Goal: Task Accomplishment & Management: Complete application form

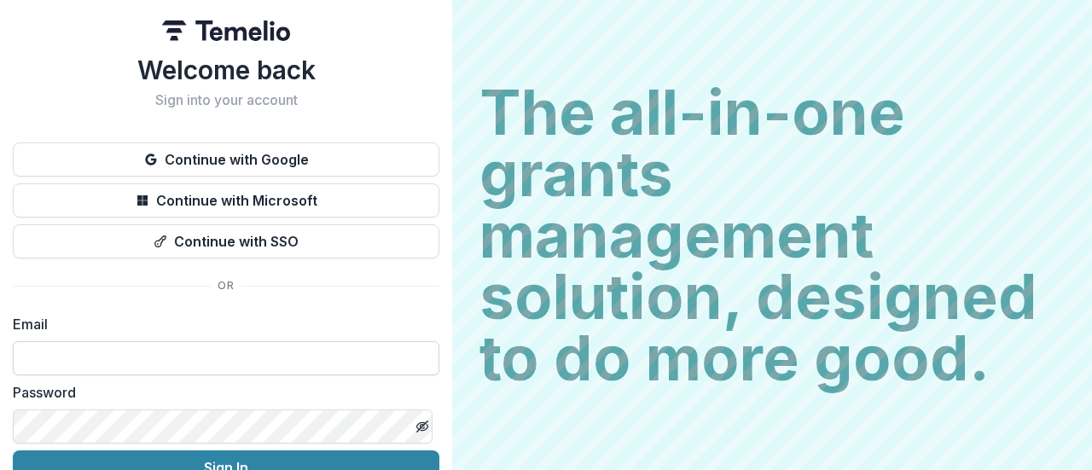
click at [53, 358] on input at bounding box center [226, 358] width 427 height 34
click at [113, 356] on input at bounding box center [226, 358] width 427 height 34
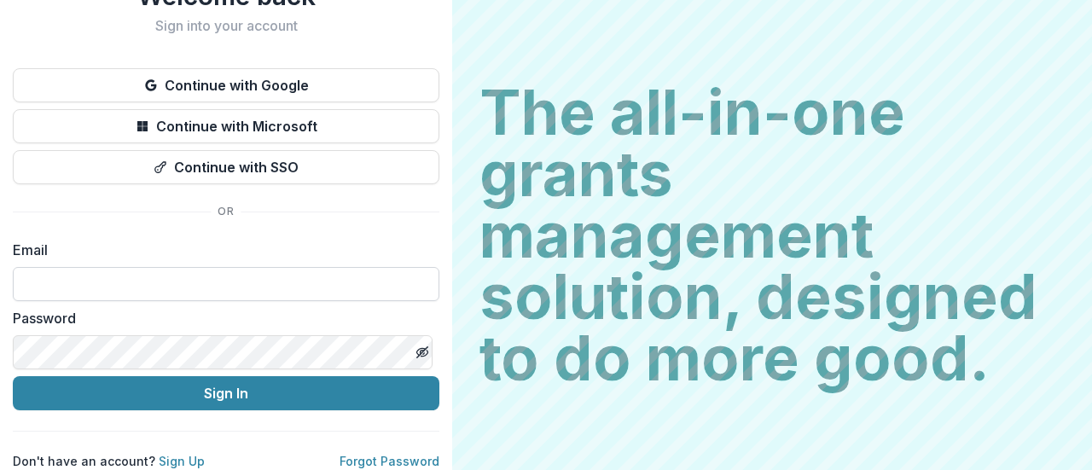
click at [169, 277] on input at bounding box center [226, 284] width 427 height 34
type input "**********"
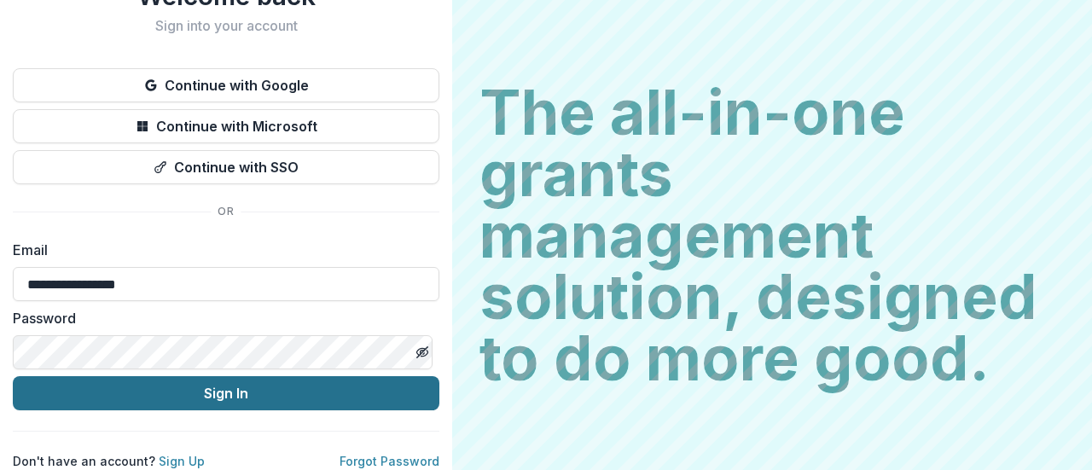
click at [230, 376] on button "Sign In" at bounding box center [226, 393] width 427 height 34
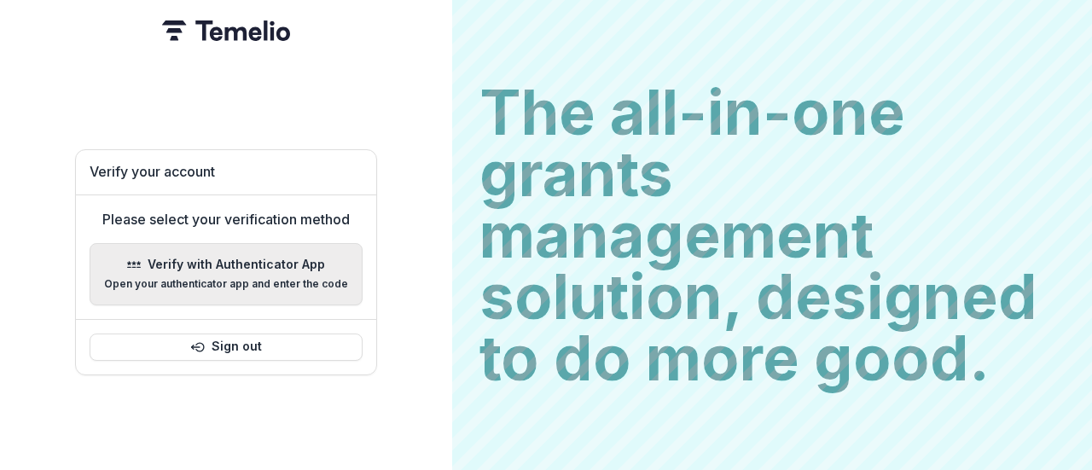
click at [241, 278] on p "Open your authenticator app and enter the code" at bounding box center [226, 284] width 244 height 12
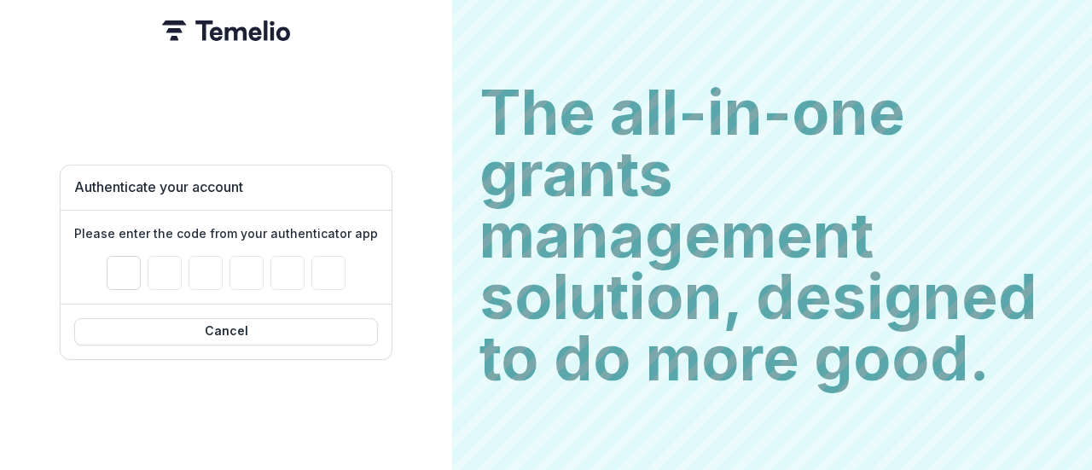
type input "*"
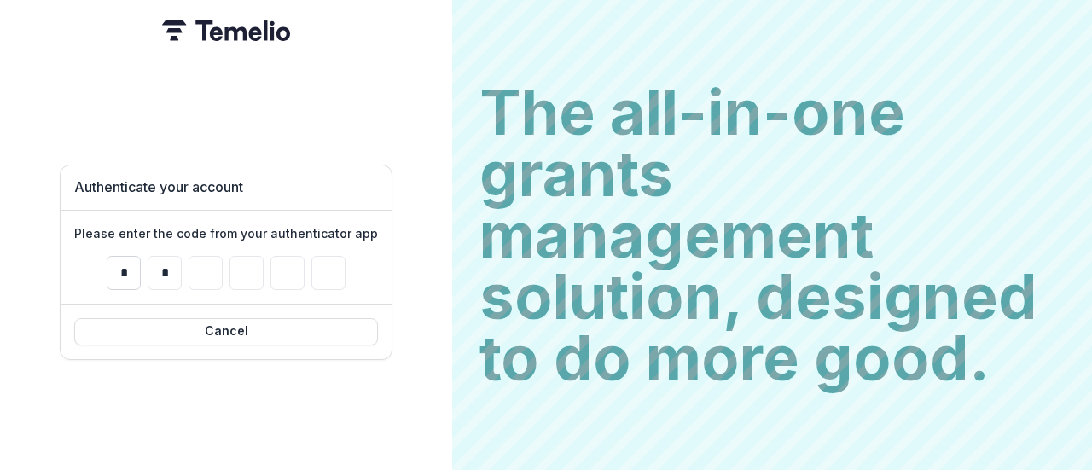
type input "*"
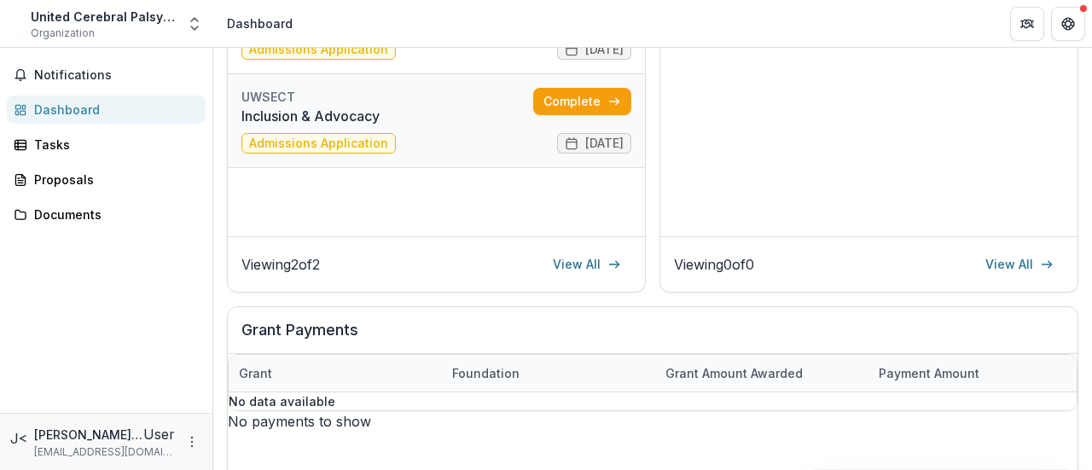
scroll to position [256, 0]
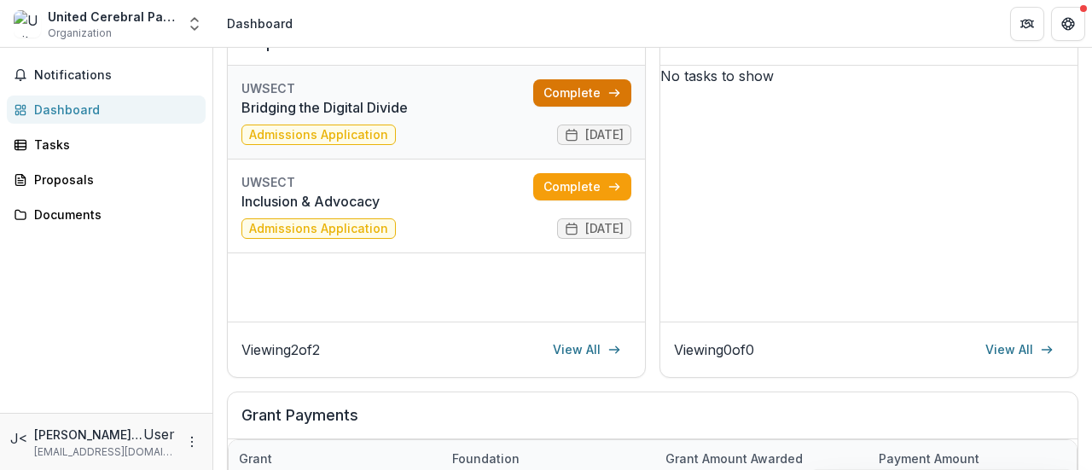
click at [567, 100] on link "Complete" at bounding box center [582, 92] width 98 height 27
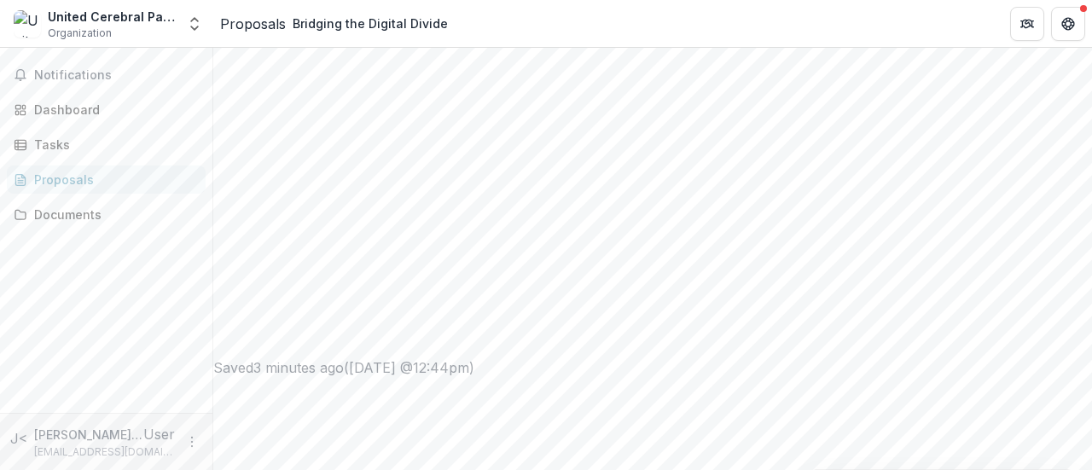
scroll to position [658, 0]
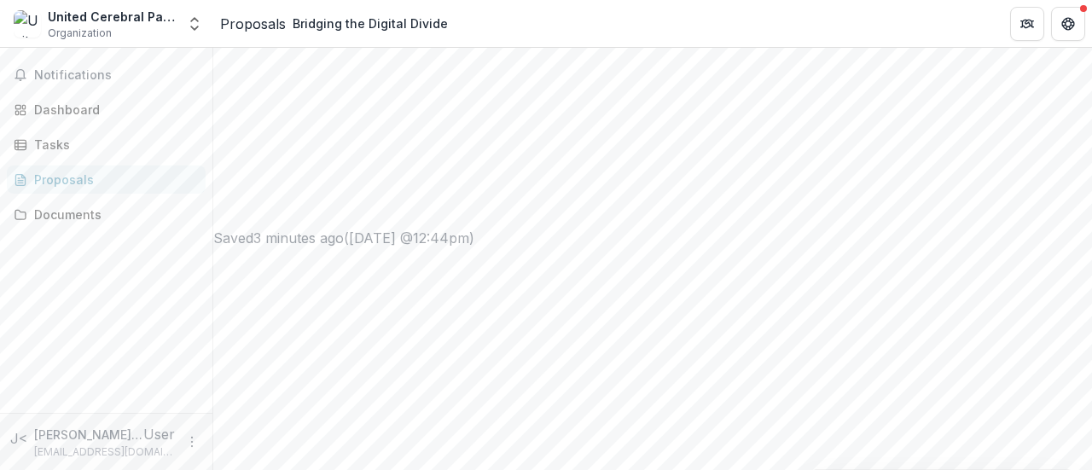
scroll to position [761, 0]
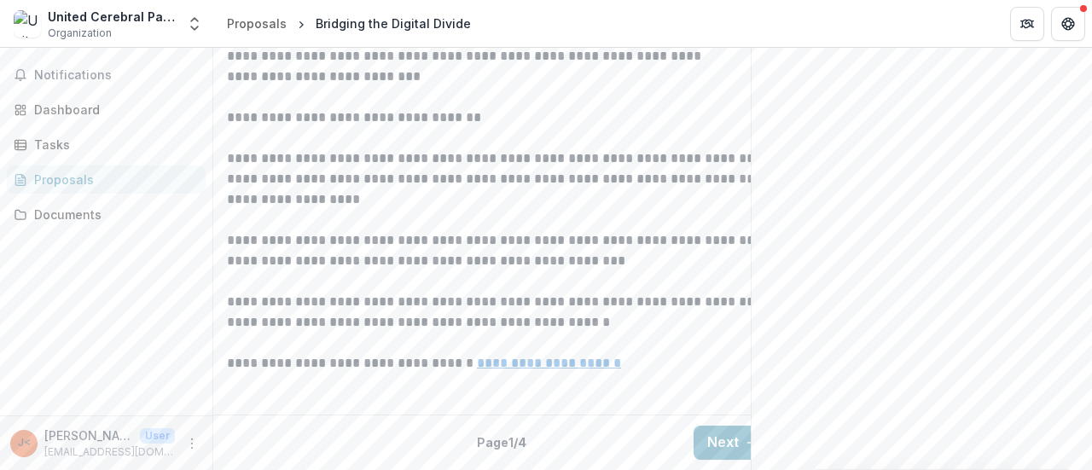
scroll to position [658, 0]
click at [703, 433] on button "Next" at bounding box center [733, 443] width 79 height 34
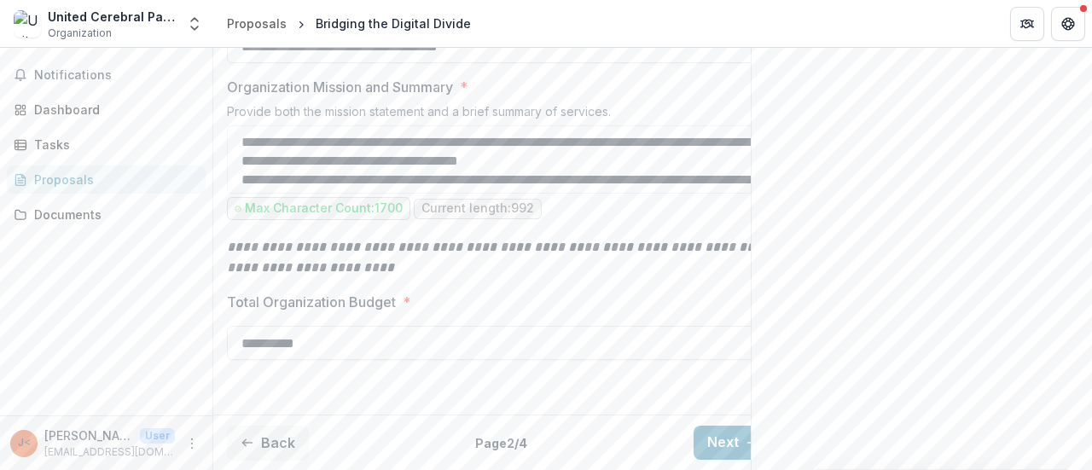
scroll to position [761, 0]
click at [721, 433] on button "Next" at bounding box center [733, 443] width 79 height 34
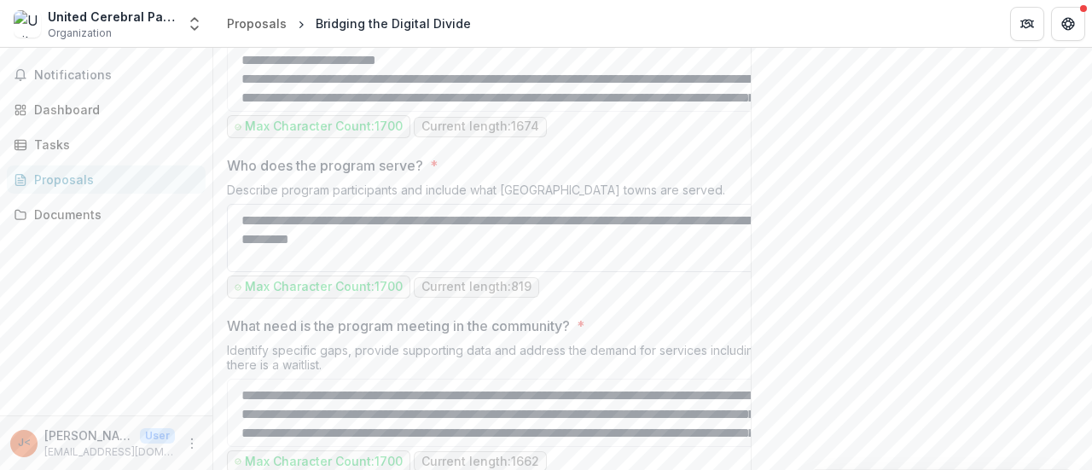
type input "********"
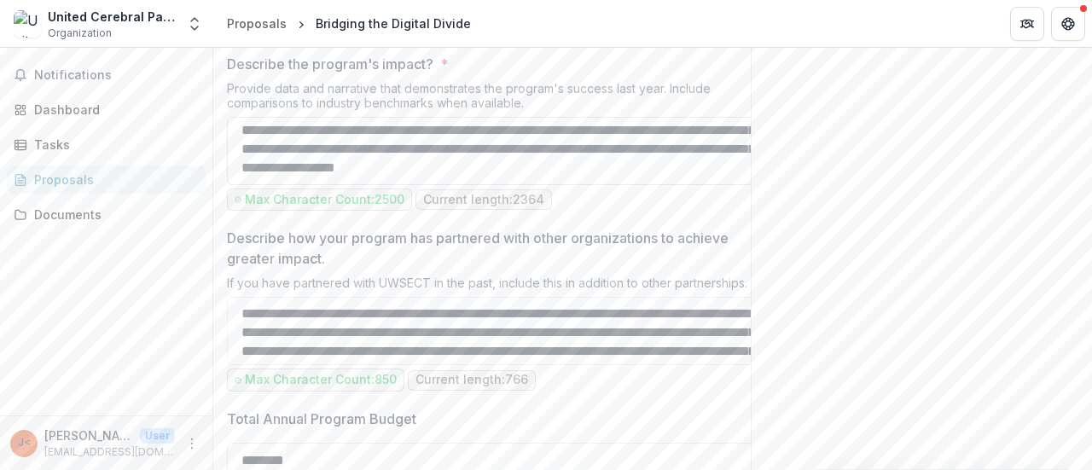
scroll to position [1614, 0]
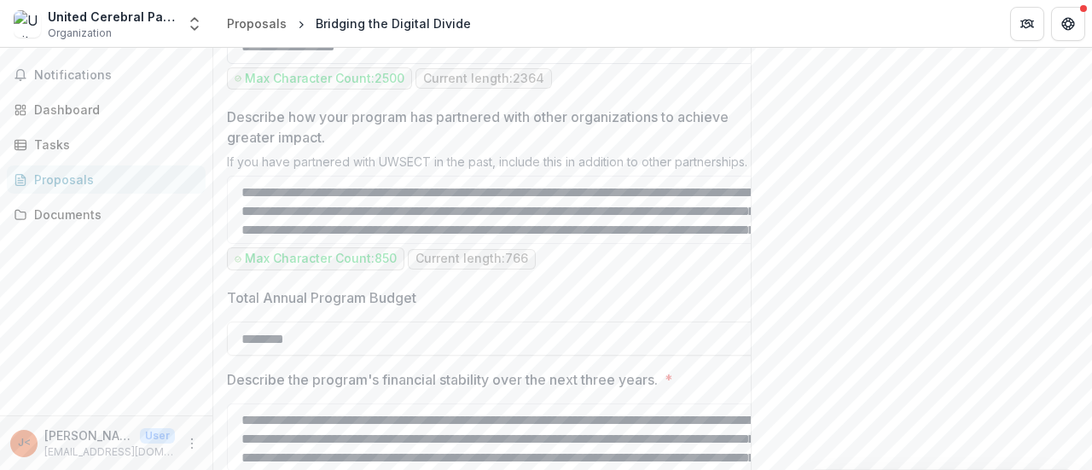
drag, startPoint x: 241, startPoint y: 369, endPoint x: 599, endPoint y: 238, distance: 381.7
click at [599, 64] on textarea "Describe the program's impact? *" at bounding box center [500, 30] width 546 height 68
click at [693, 64] on textarea "Describe the program's impact? *" at bounding box center [500, 30] width 546 height 68
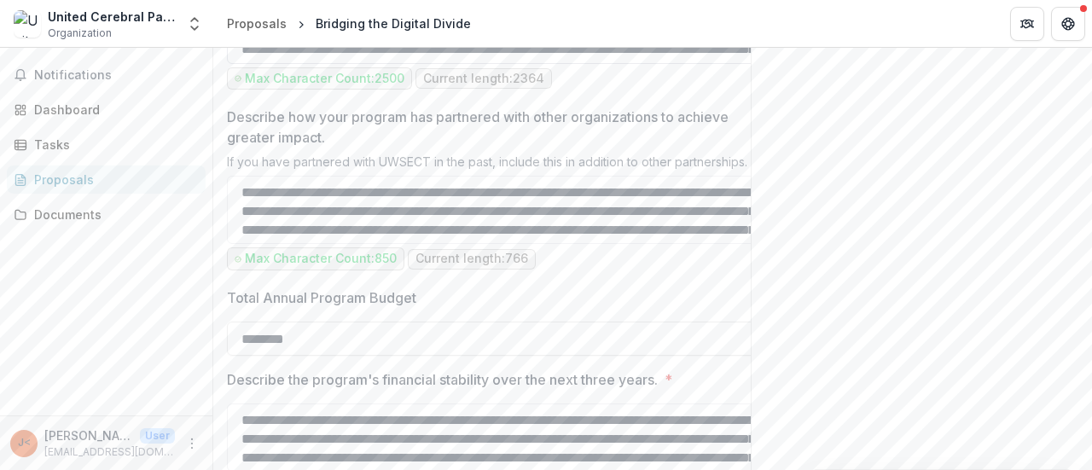
click at [671, 64] on textarea "Describe the program's impact? *" at bounding box center [500, 30] width 546 height 68
click at [590, 94] on div "Describe the program's impact? * Provide data and narrative that demonstrates t…" at bounding box center [500, 13] width 546 height 161
click at [573, 90] on div "Max Character Count: 2500 Current length: 2364" at bounding box center [500, 78] width 546 height 23
drag, startPoint x: 650, startPoint y: 245, endPoint x: 648, endPoint y: 255, distance: 10.6
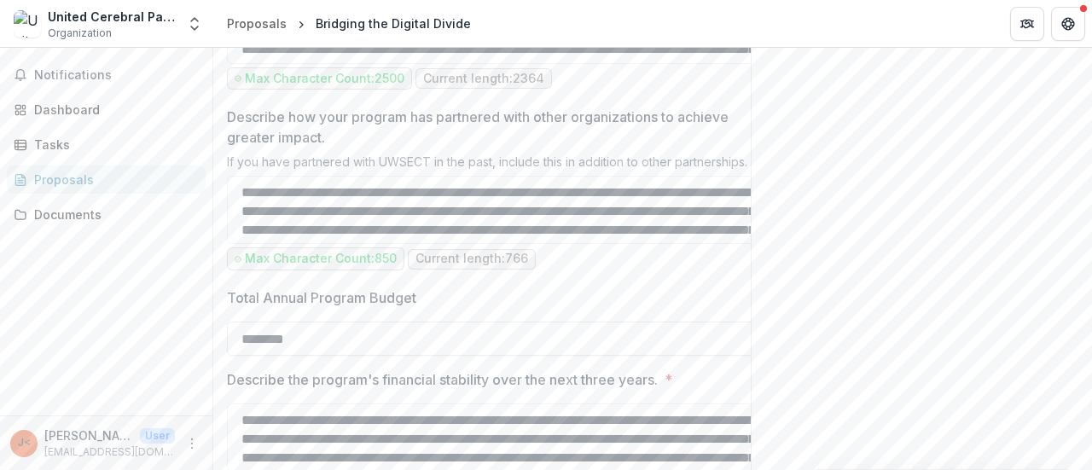
click at [648, 94] on div "Describe the program's impact? * Provide data and narrative that demonstrates t…" at bounding box center [500, 13] width 546 height 161
click at [650, 94] on div "Describe the program's impact? * Provide data and narrative that demonstrates t…" at bounding box center [500, 13] width 546 height 161
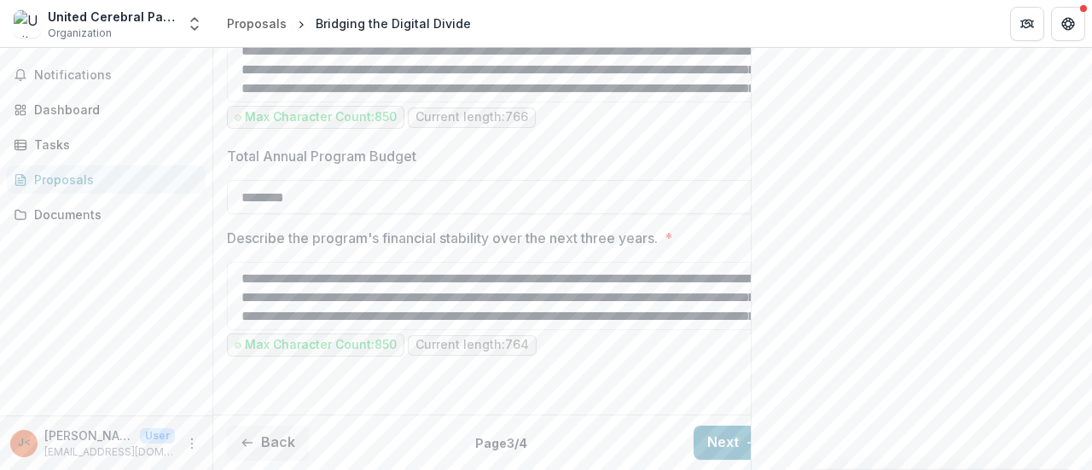
scroll to position [1700, 0]
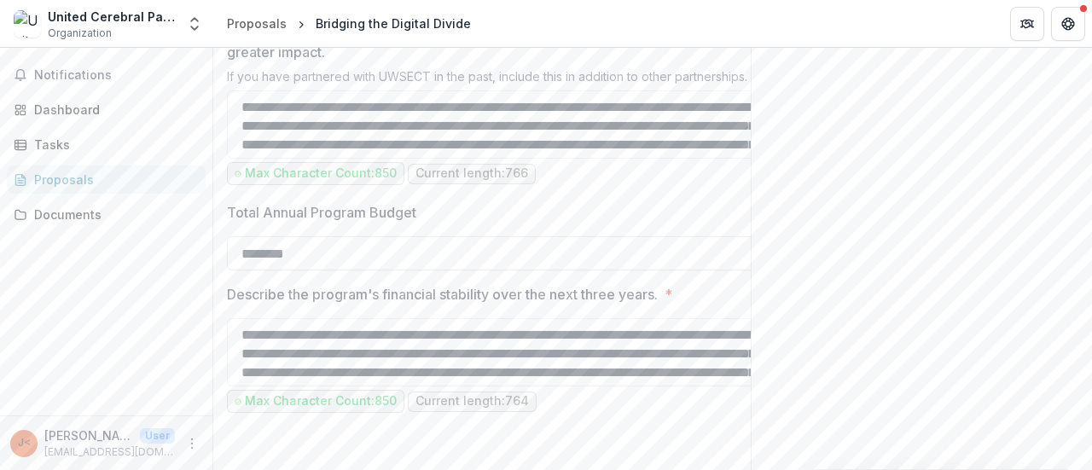
drag, startPoint x: 758, startPoint y: 252, endPoint x: 936, endPoint y: 252, distance: 178.3
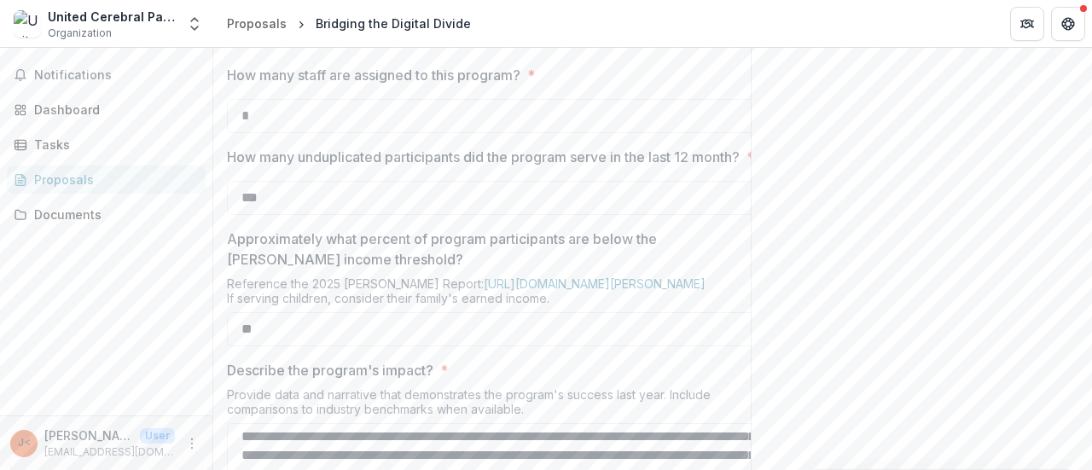
scroll to position [1097, 0]
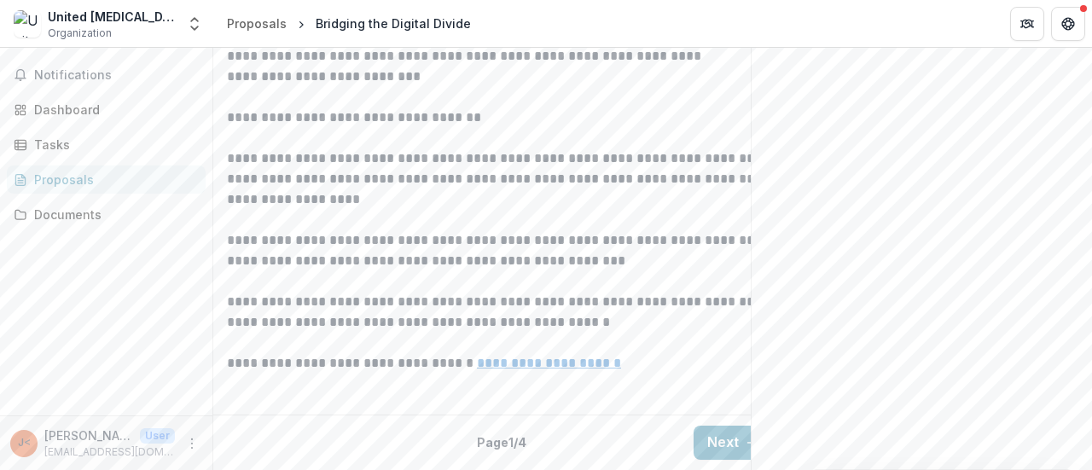
scroll to position [658, 0]
click at [737, 426] on button "Next" at bounding box center [733, 443] width 79 height 34
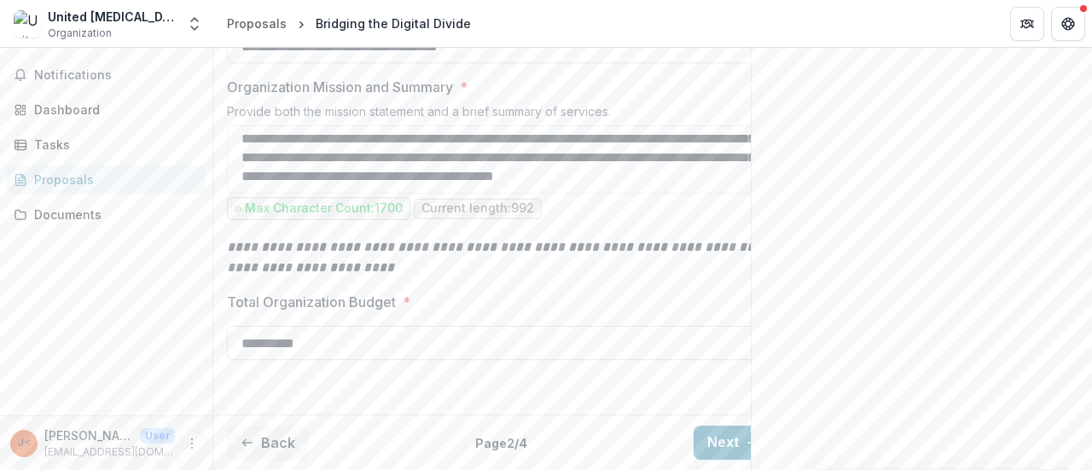
scroll to position [761, 0]
click at [727, 433] on button "Next" at bounding box center [733, 443] width 79 height 34
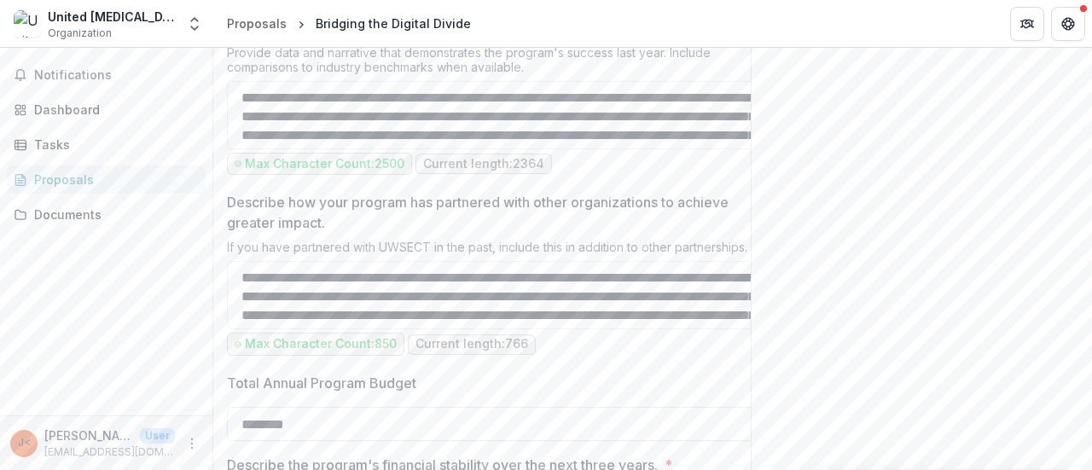
scroll to position [1614, 0]
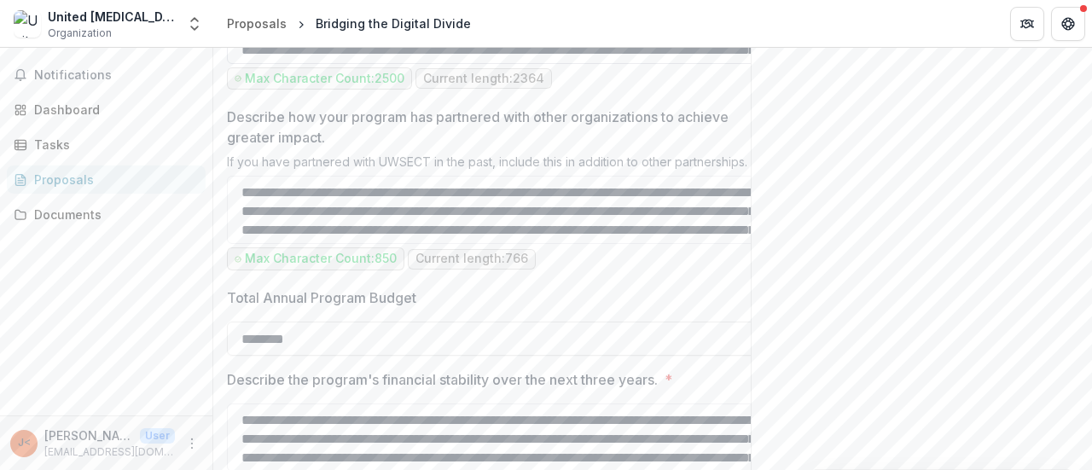
click at [591, 64] on textarea "Describe the program's impact? *" at bounding box center [500, 30] width 546 height 68
click at [741, 64] on textarea "Describe the program's impact? *" at bounding box center [500, 30] width 546 height 68
click at [739, 94] on div "Describe the program's impact? * Provide data and narrative that demonstrates t…" at bounding box center [500, 13] width 546 height 161
click at [737, 64] on textarea "Describe the program's impact? *" at bounding box center [500, 30] width 546 height 68
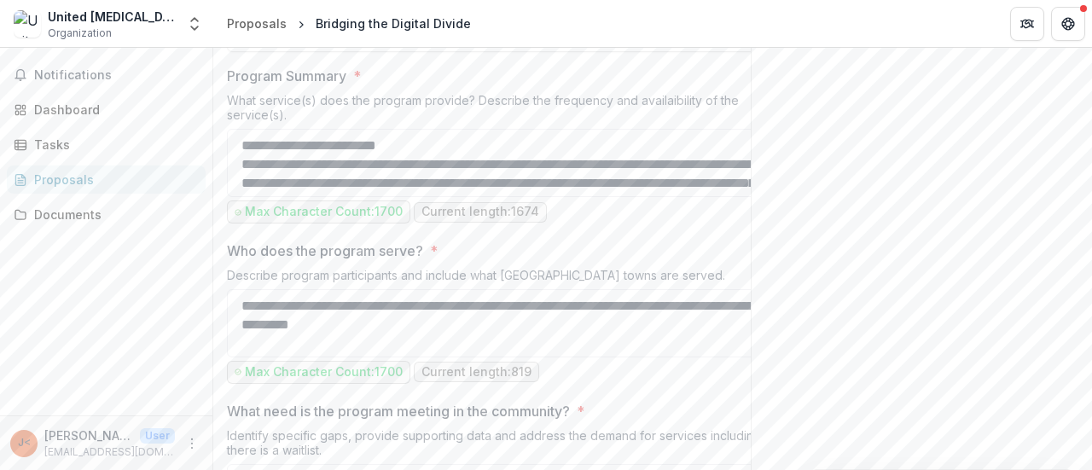
scroll to position [761, 0]
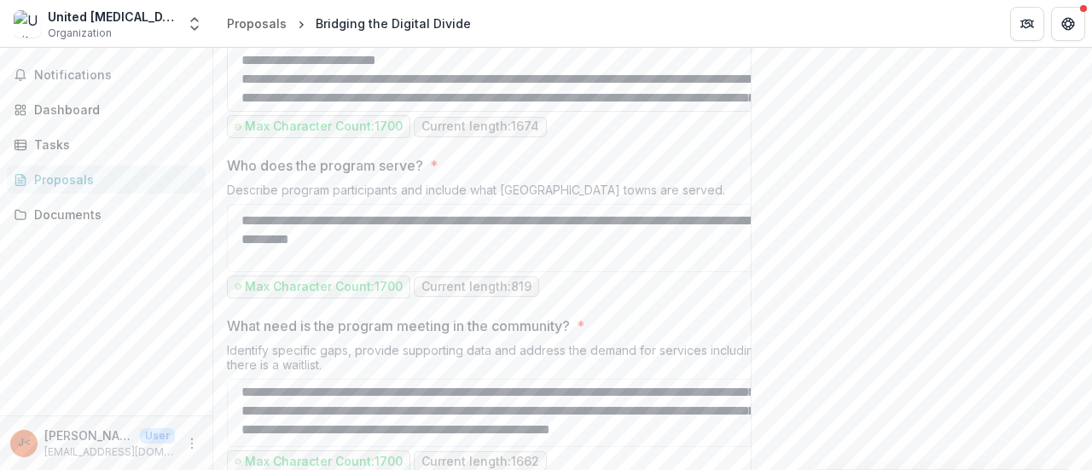
click at [458, 112] on textarea "Program Summary *" at bounding box center [500, 78] width 546 height 68
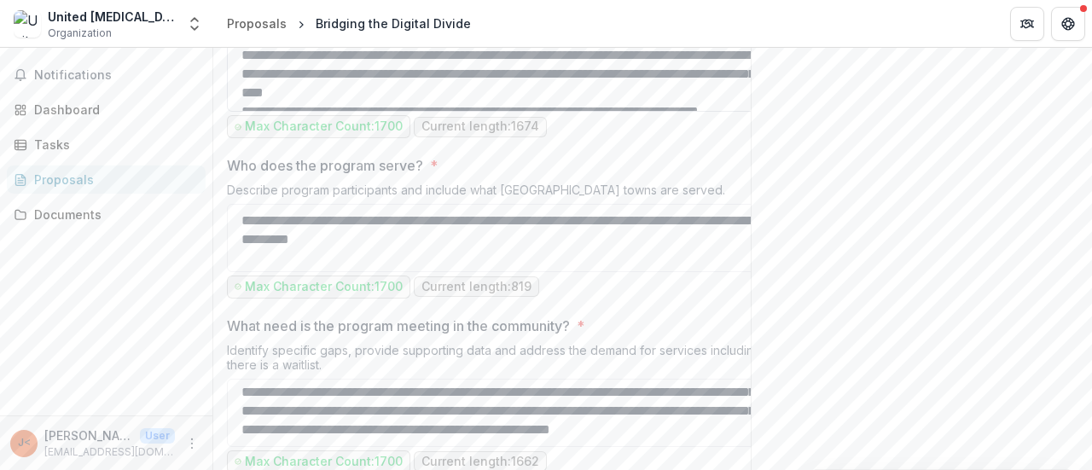
scroll to position [0, 0]
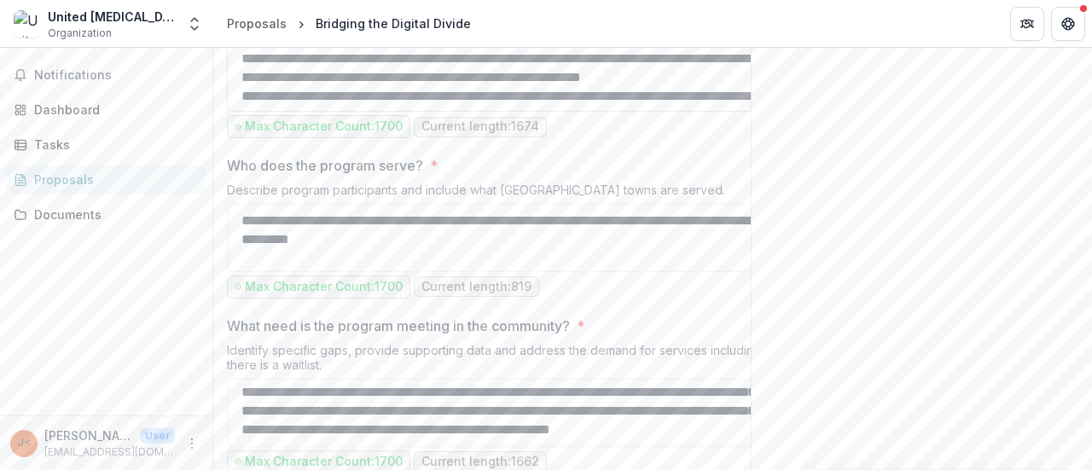
drag, startPoint x: 250, startPoint y: 248, endPoint x: 710, endPoint y: 265, distance: 460.2
click at [711, 112] on textarea "Program Summary *" at bounding box center [500, 78] width 546 height 68
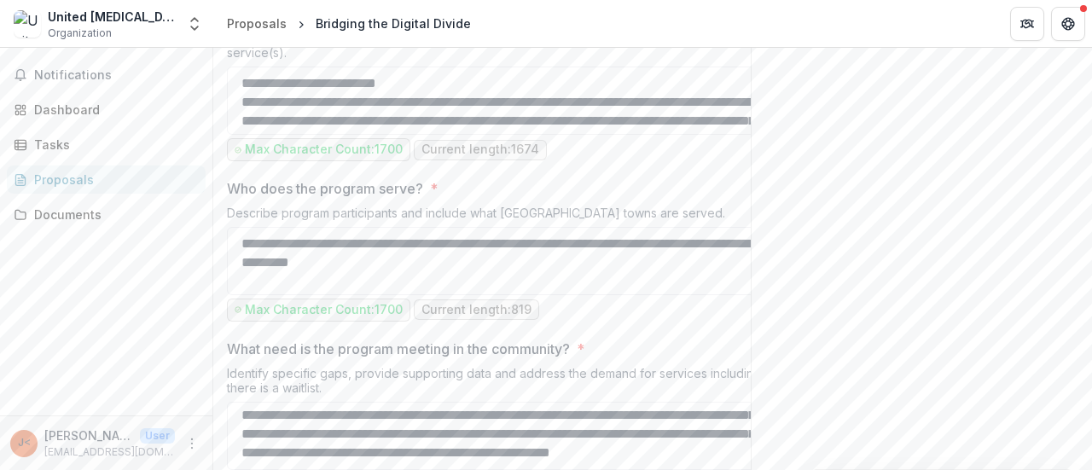
scroll to position [761, 0]
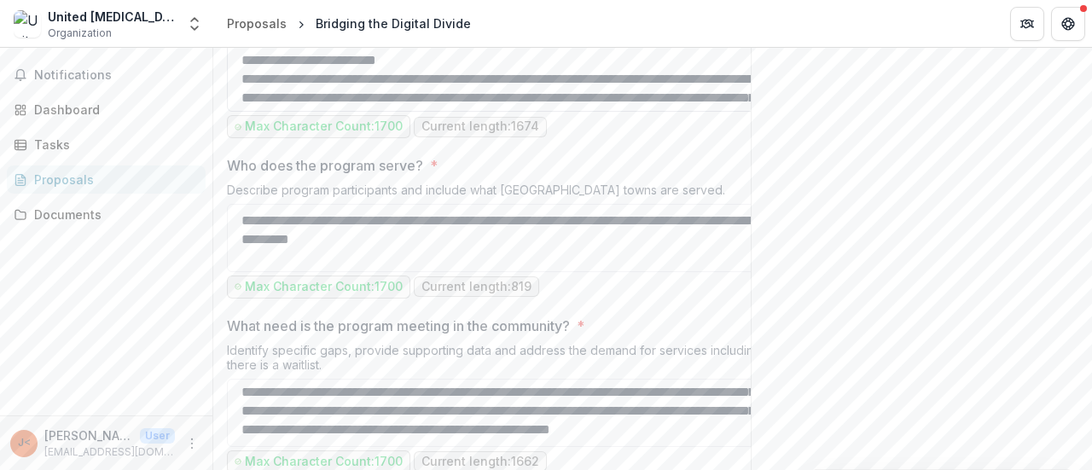
click at [716, 112] on textarea "Program Summary *" at bounding box center [500, 78] width 546 height 68
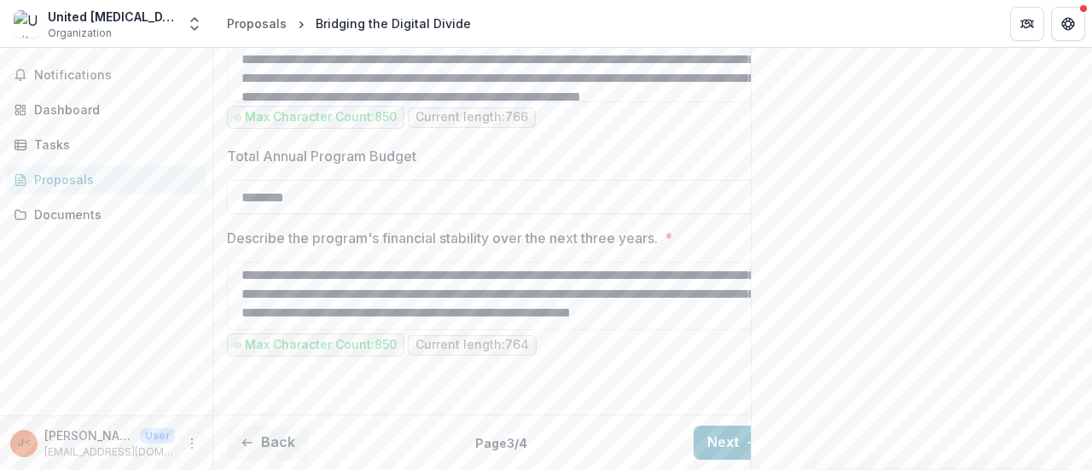
scroll to position [1951, 0]
click at [726, 431] on button "Next" at bounding box center [733, 443] width 79 height 34
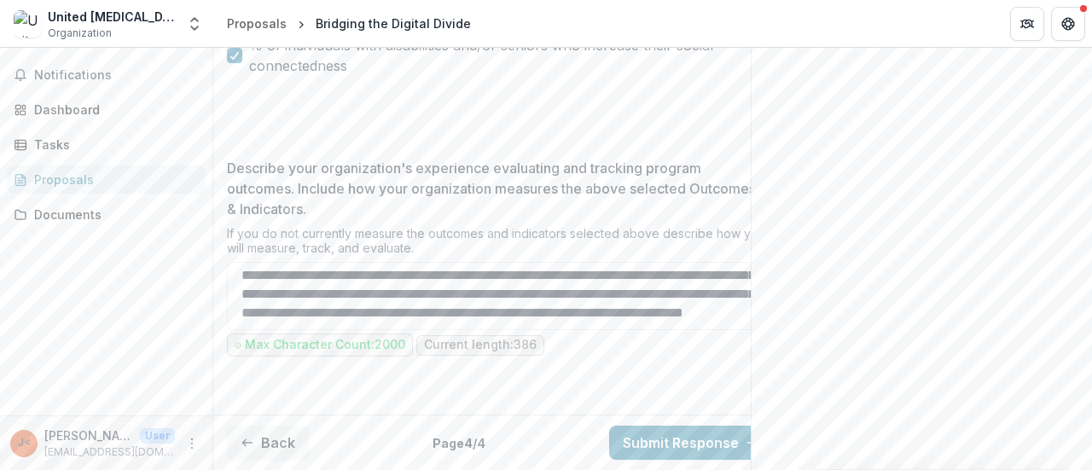
scroll to position [59, 0]
click at [280, 436] on button "Back" at bounding box center [268, 443] width 82 height 34
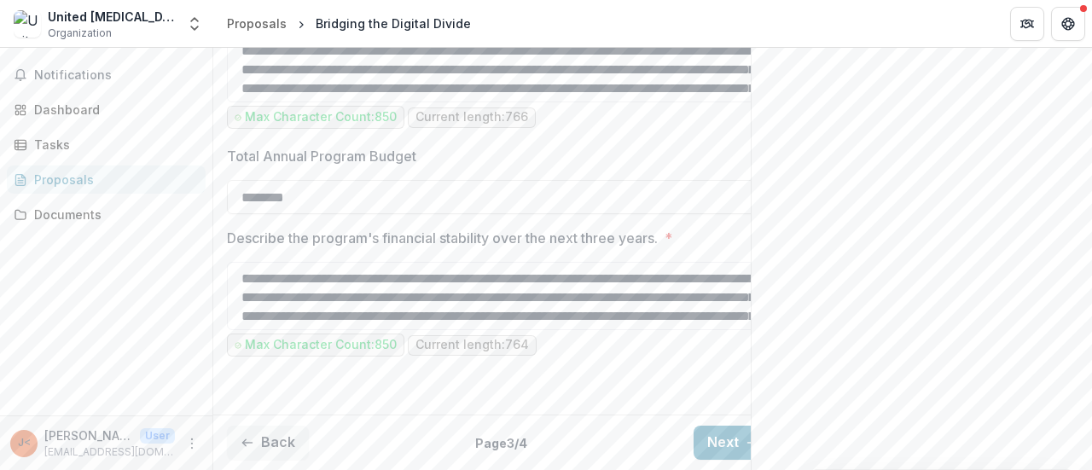
scroll to position [1951, 0]
click at [274, 436] on button "Back" at bounding box center [268, 443] width 82 height 34
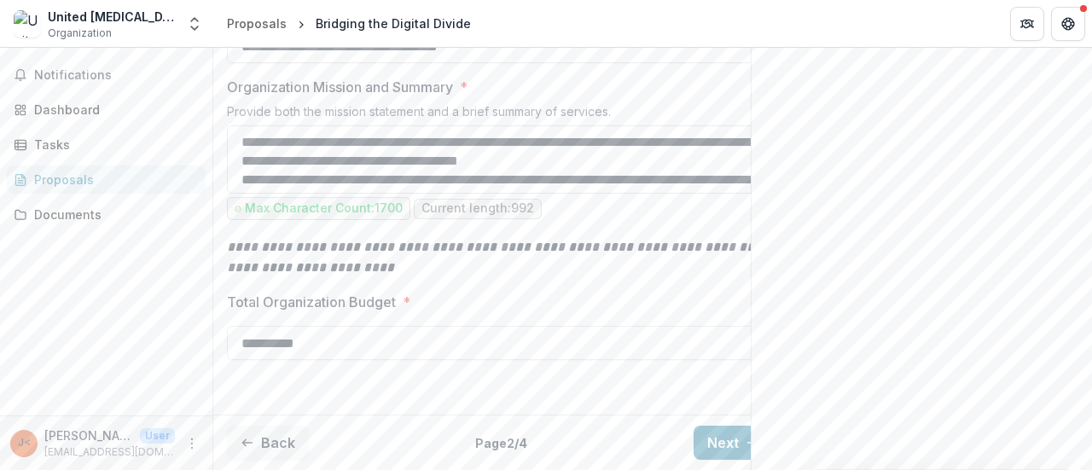
scroll to position [761, 0]
click at [735, 426] on button "Next" at bounding box center [733, 443] width 79 height 34
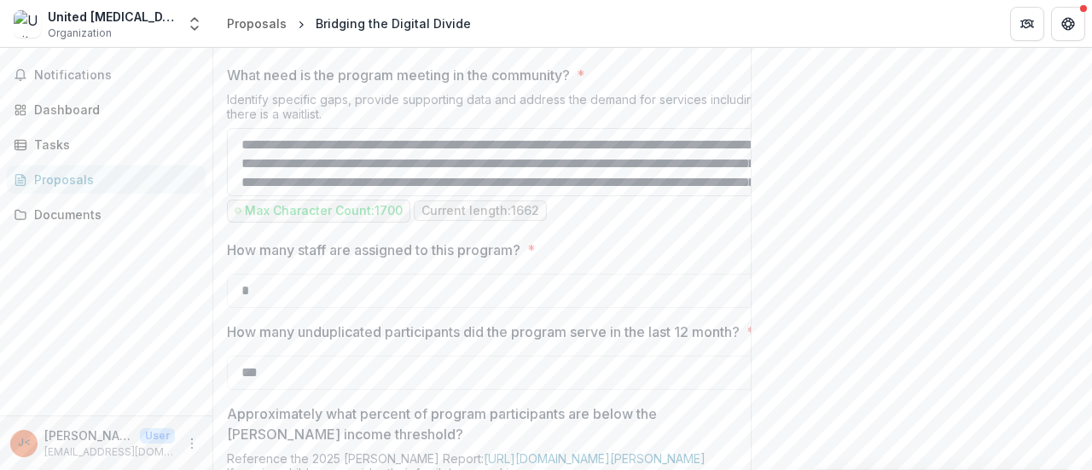
scroll to position [0, 0]
click at [650, 196] on textarea "What need is the program meeting in the community? *" at bounding box center [500, 162] width 546 height 68
click at [364, 196] on textarea "What need is the program meeting in the community? *" at bounding box center [500, 162] width 546 height 68
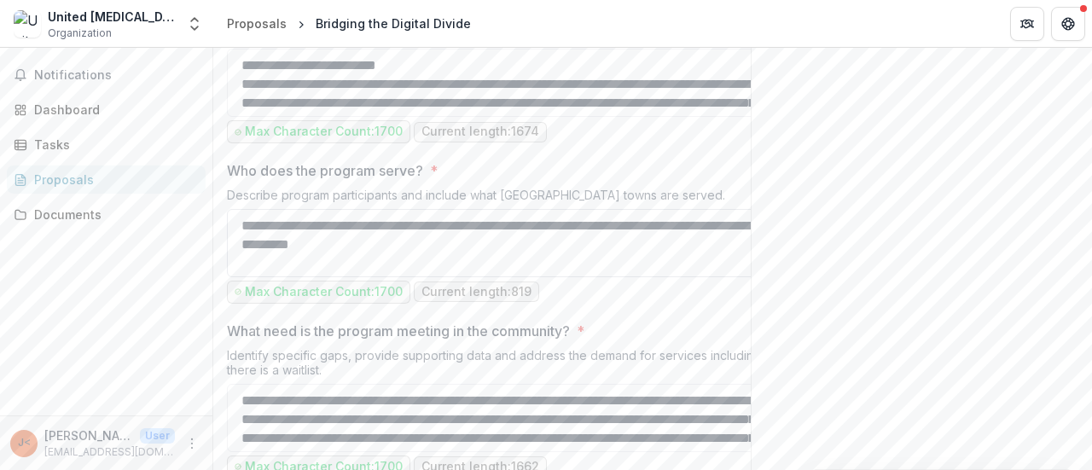
scroll to position [841, 0]
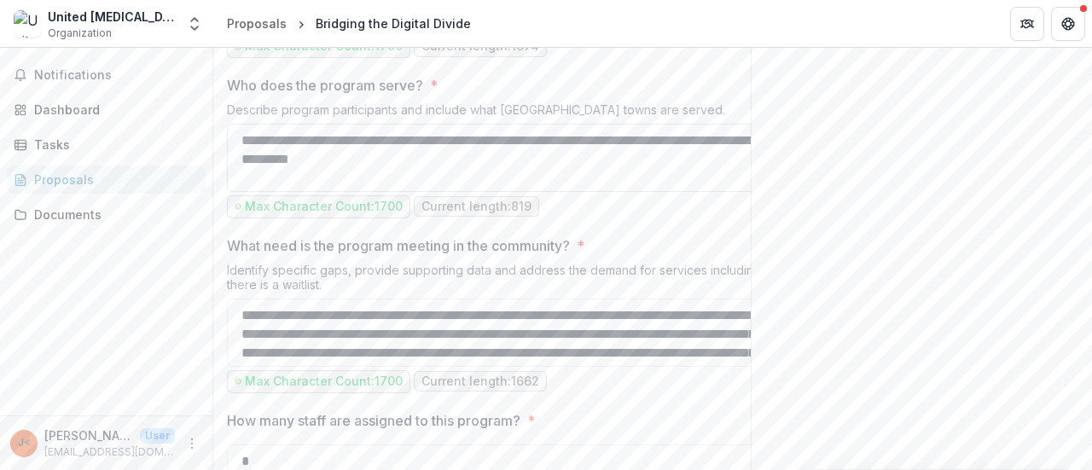
click at [512, 192] on textarea "**********" at bounding box center [500, 158] width 546 height 68
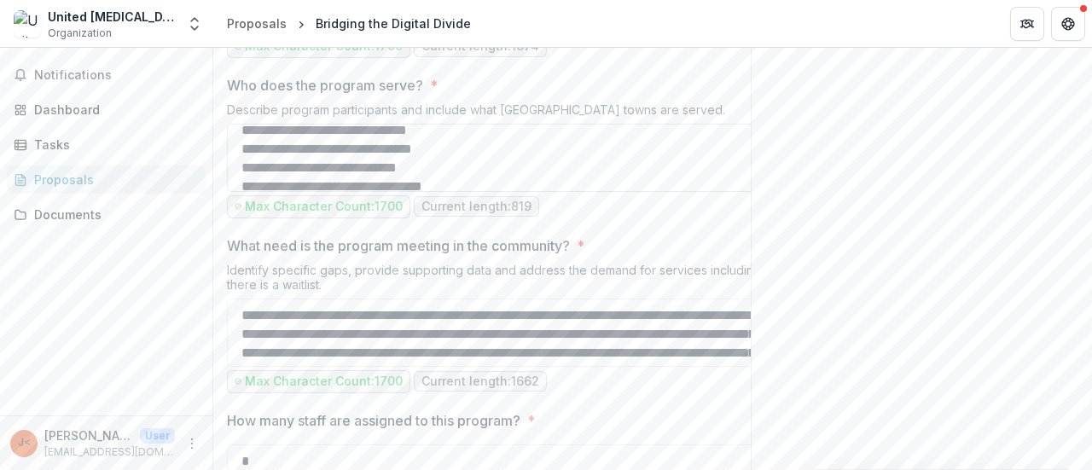
click at [522, 192] on textarea "**********" at bounding box center [500, 158] width 546 height 68
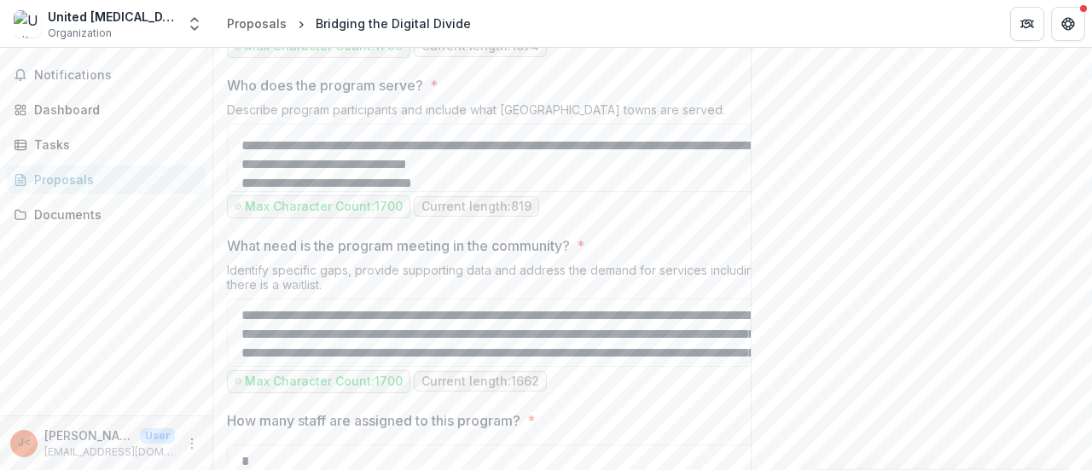
scroll to position [70, 0]
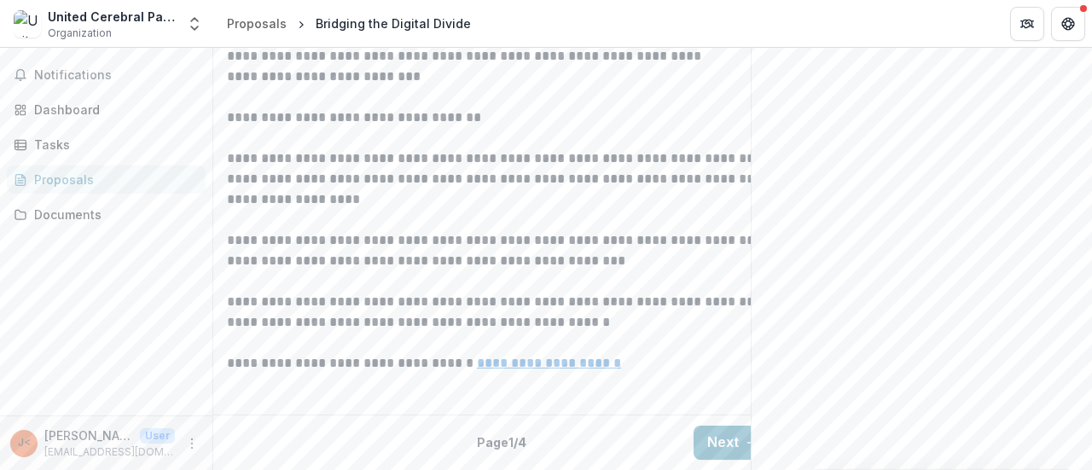
scroll to position [658, 0]
click at [730, 426] on button "Next" at bounding box center [733, 443] width 79 height 34
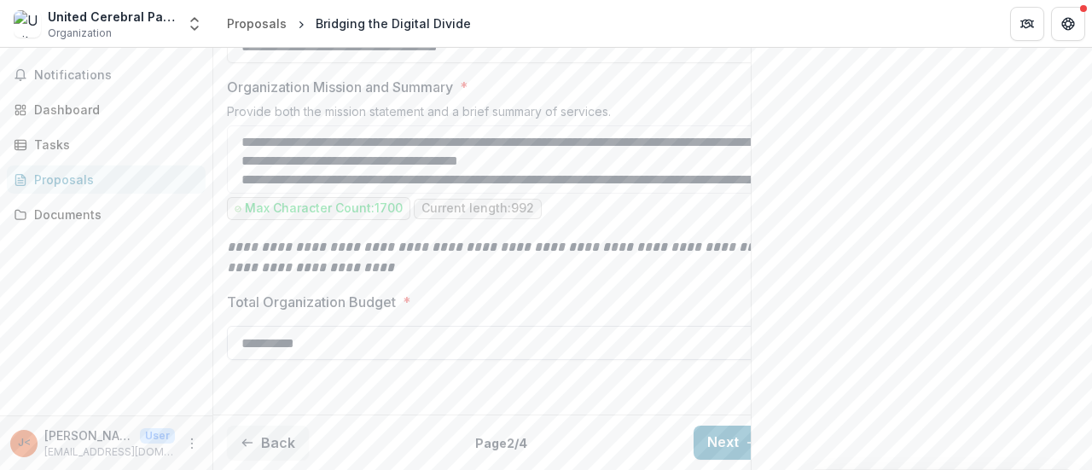
scroll to position [761, 0]
click at [713, 426] on button "Next" at bounding box center [733, 443] width 79 height 34
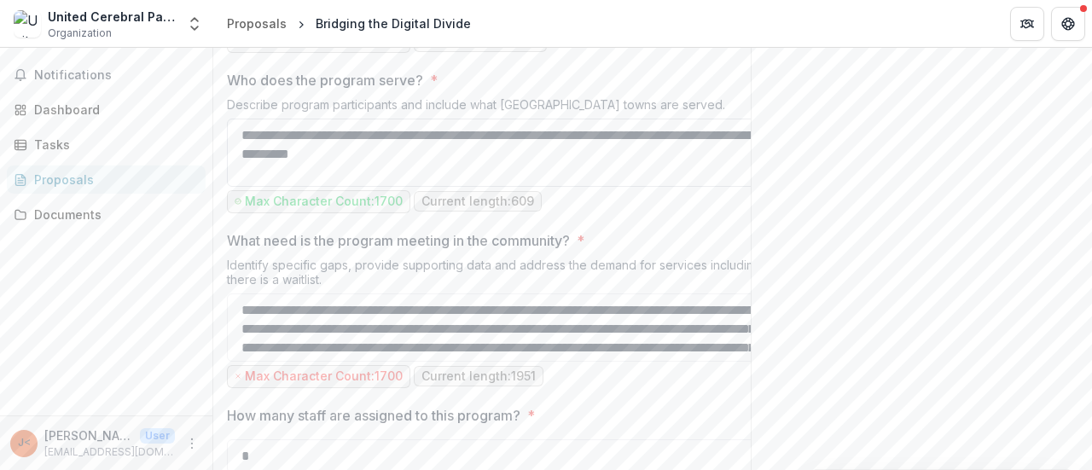
scroll to position [881, 0]
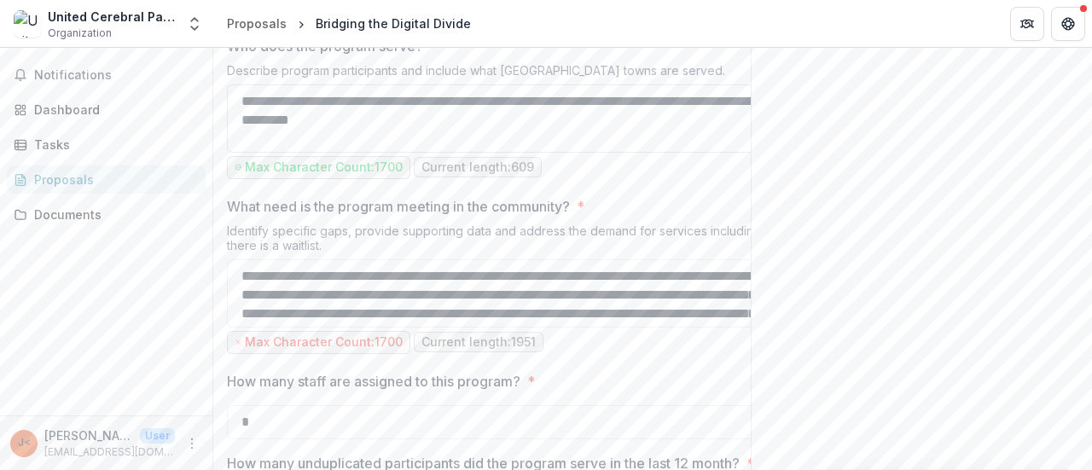
click at [454, 153] on textarea "**********" at bounding box center [500, 118] width 546 height 68
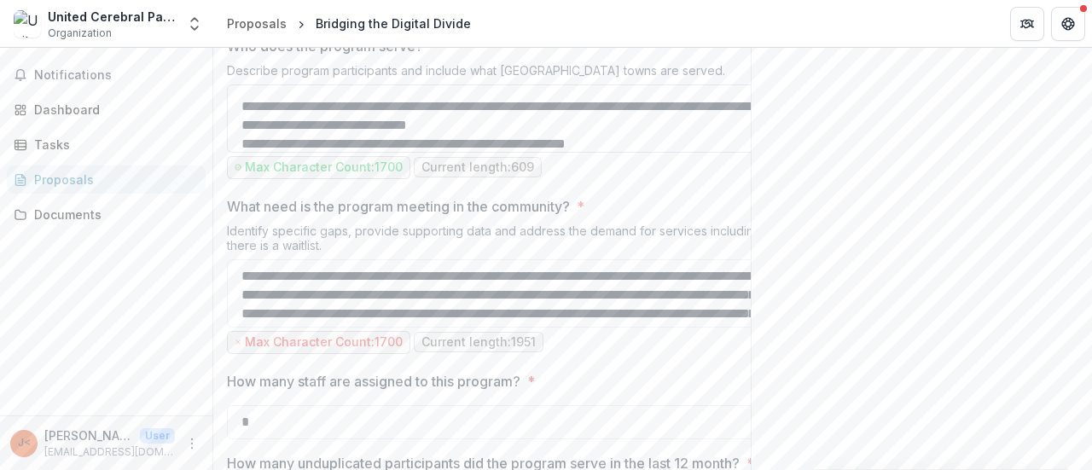
scroll to position [70, 0]
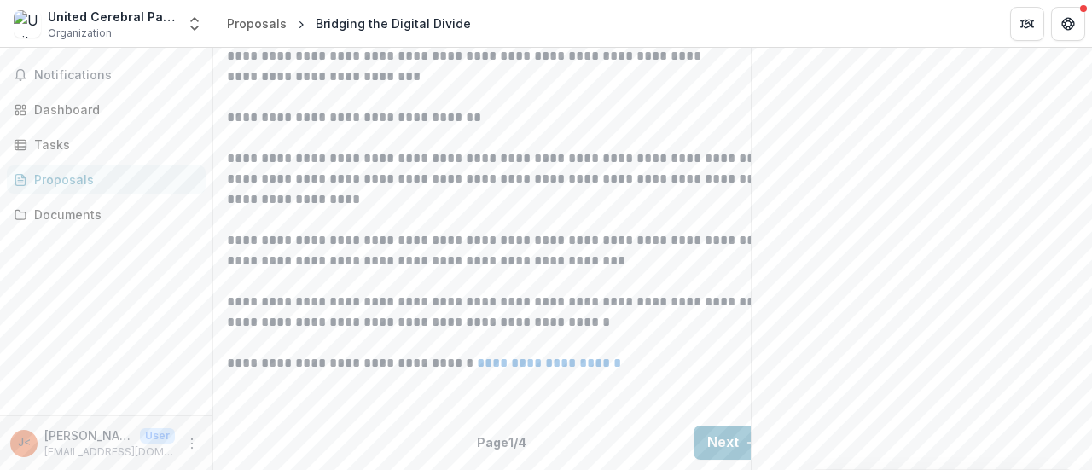
scroll to position [658, 0]
click at [711, 426] on button "Next" at bounding box center [733, 443] width 79 height 34
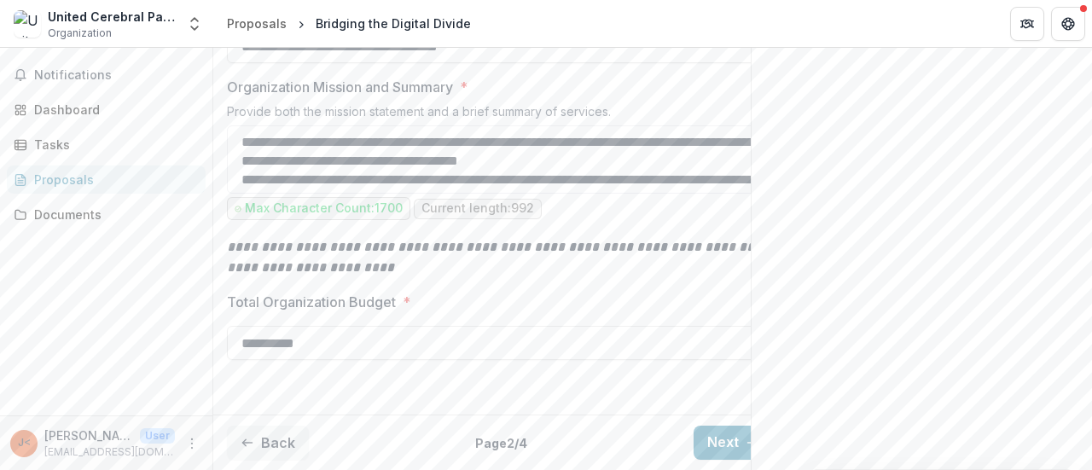
scroll to position [761, 0]
click at [715, 427] on button "Next" at bounding box center [733, 443] width 79 height 34
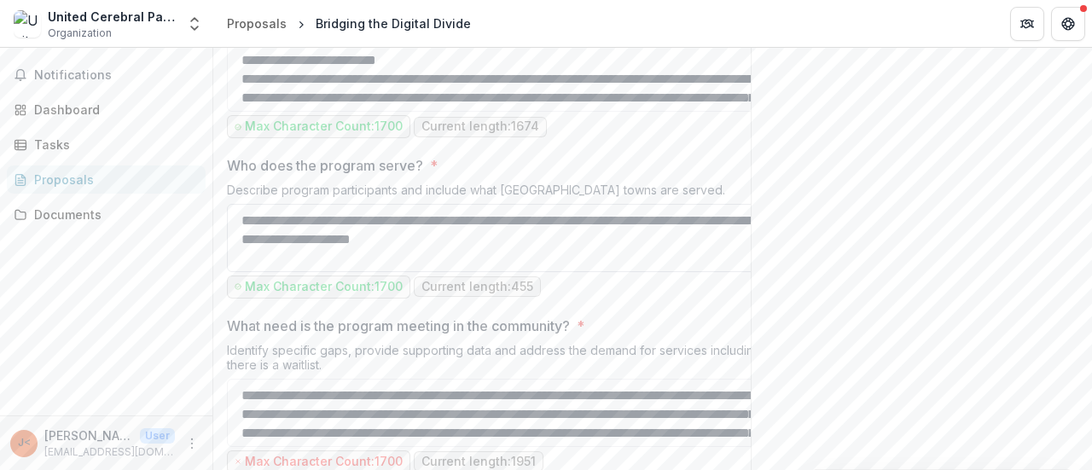
click at [623, 272] on textarea "**********" at bounding box center [500, 238] width 546 height 68
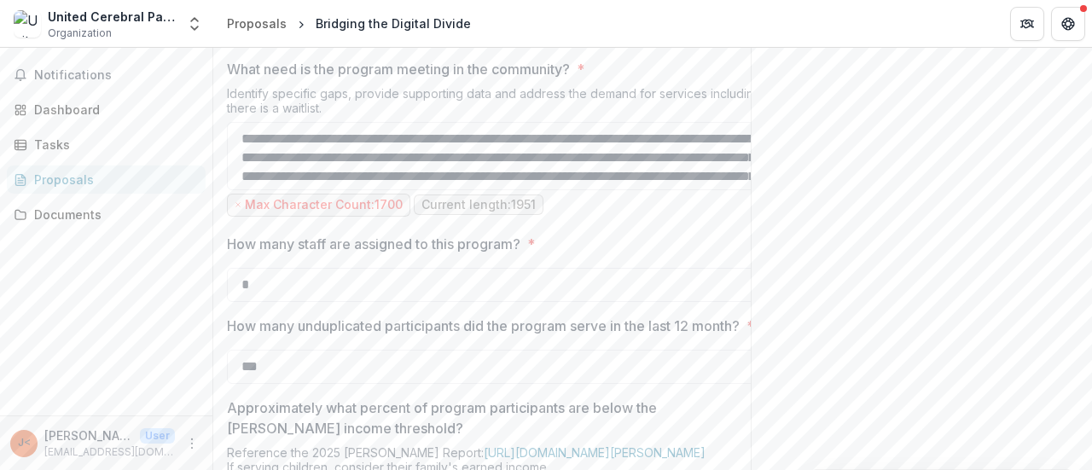
scroll to position [1012, 0]
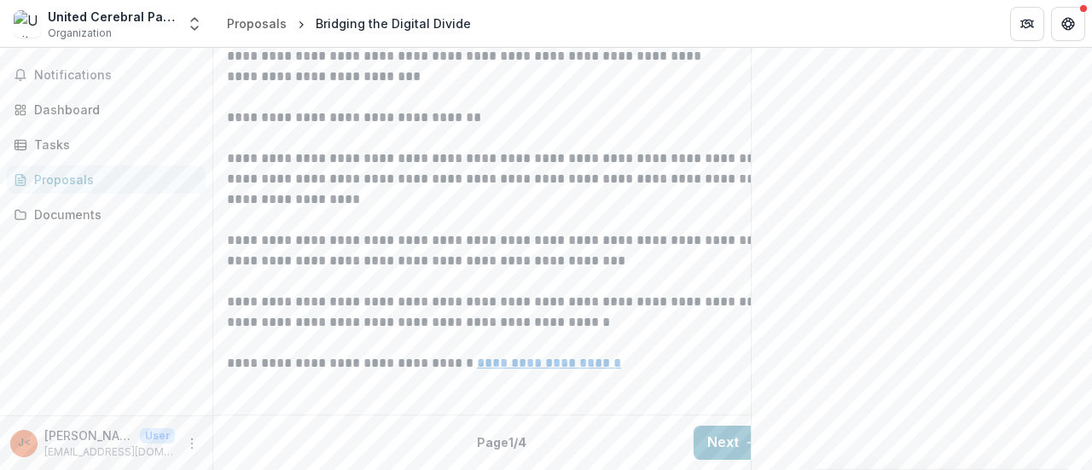
scroll to position [658, 0]
click at [711, 428] on button "Next" at bounding box center [733, 443] width 79 height 34
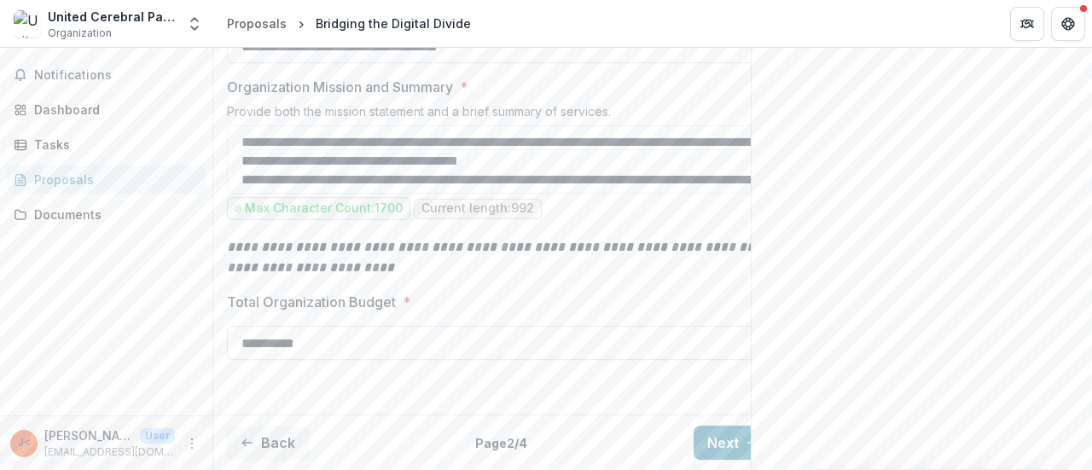
scroll to position [761, 0]
click at [731, 426] on button "Next" at bounding box center [733, 443] width 79 height 34
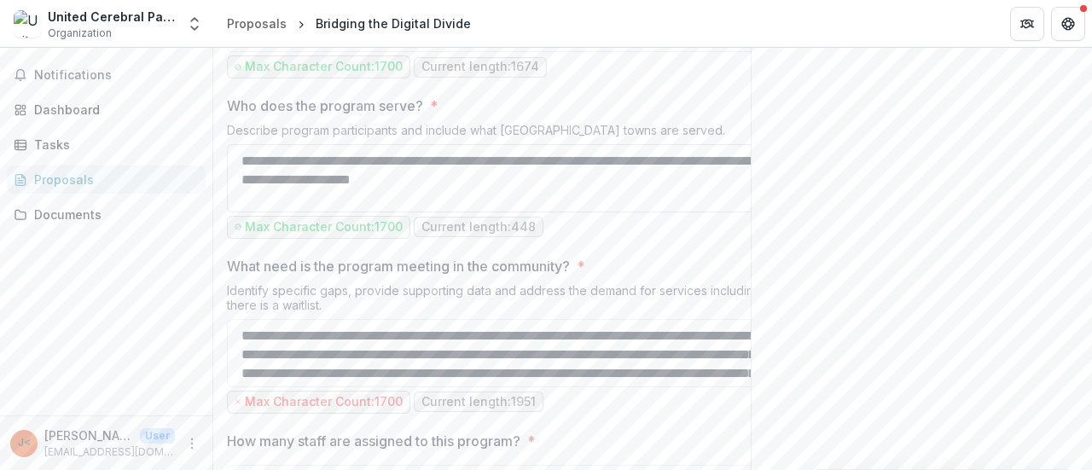
scroll to position [846, 0]
